Goal: Task Accomplishment & Management: Manage account settings

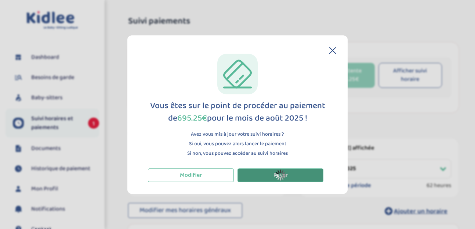
select select "septembre 2025"
click at [328, 50] on header at bounding box center [237, 50] width 197 height 7
click at [332, 50] on icon at bounding box center [333, 50] width 7 height 7
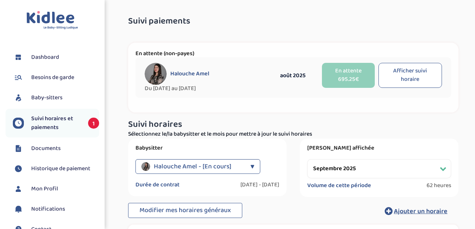
click at [43, 118] on span "Suivi horaires et paiements" at bounding box center [56, 123] width 50 height 18
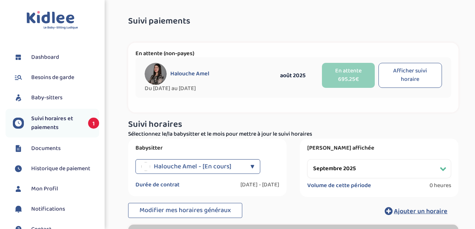
select select "septembre 2025"
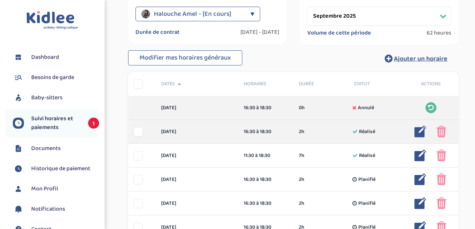
scroll to position [155, 0]
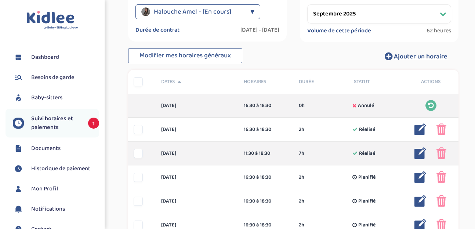
click at [446, 153] on img at bounding box center [442, 153] width 10 height 12
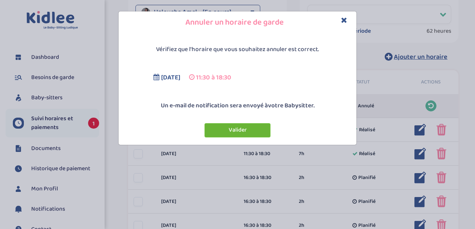
click at [243, 127] on button "Valider" at bounding box center [238, 130] width 66 height 14
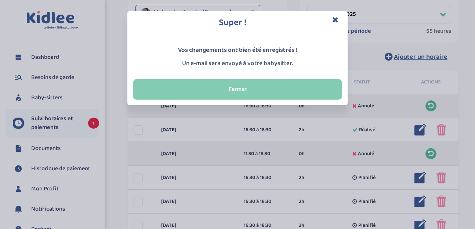
click at [218, 92] on button "Fermer" at bounding box center [237, 89] width 209 height 21
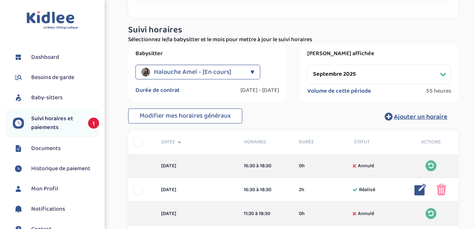
scroll to position [94, 0]
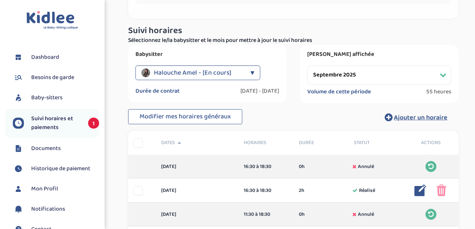
click at [235, 72] on div "Halouche Amel - [En cours]" at bounding box center [193, 72] width 105 height 15
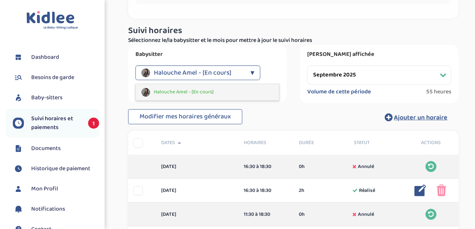
click at [223, 90] on div "Halouche Amel - [En cours]" at bounding box center [207, 92] width 143 height 16
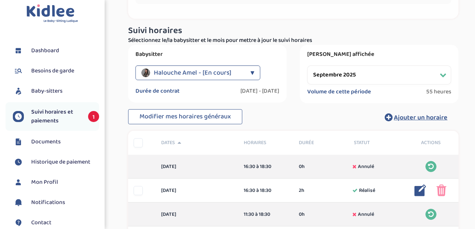
scroll to position [7, 0]
click at [46, 87] on span "Baby-sitters" at bounding box center [46, 90] width 31 height 9
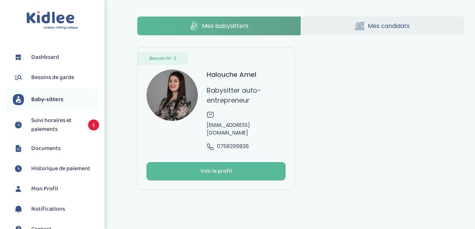
drag, startPoint x: 39, startPoint y: 151, endPoint x: 35, endPoint y: 154, distance: 4.4
click at [45, 128] on span "Suivi horaires et paiements" at bounding box center [56, 125] width 50 height 18
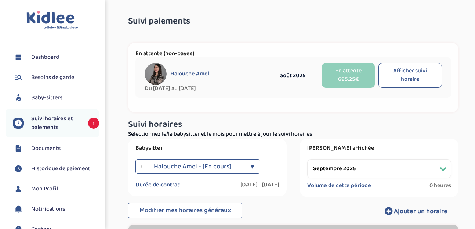
select select "septembre 2025"
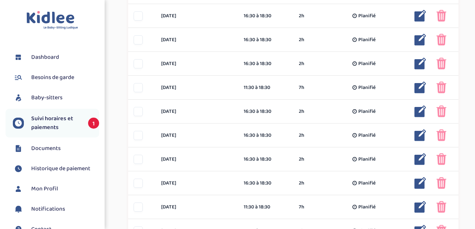
click at [39, 124] on span "Suivi horaires et paiements" at bounding box center [56, 123] width 50 height 18
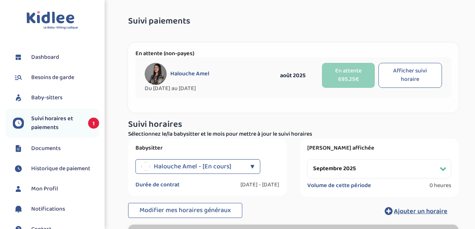
select select "septembre 2025"
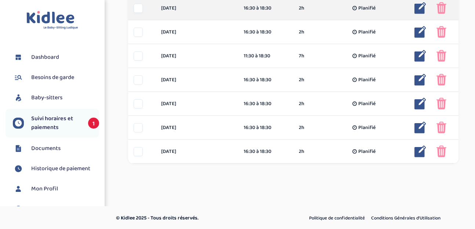
scroll to position [611, 0]
